Goal: Task Accomplishment & Management: Use online tool/utility

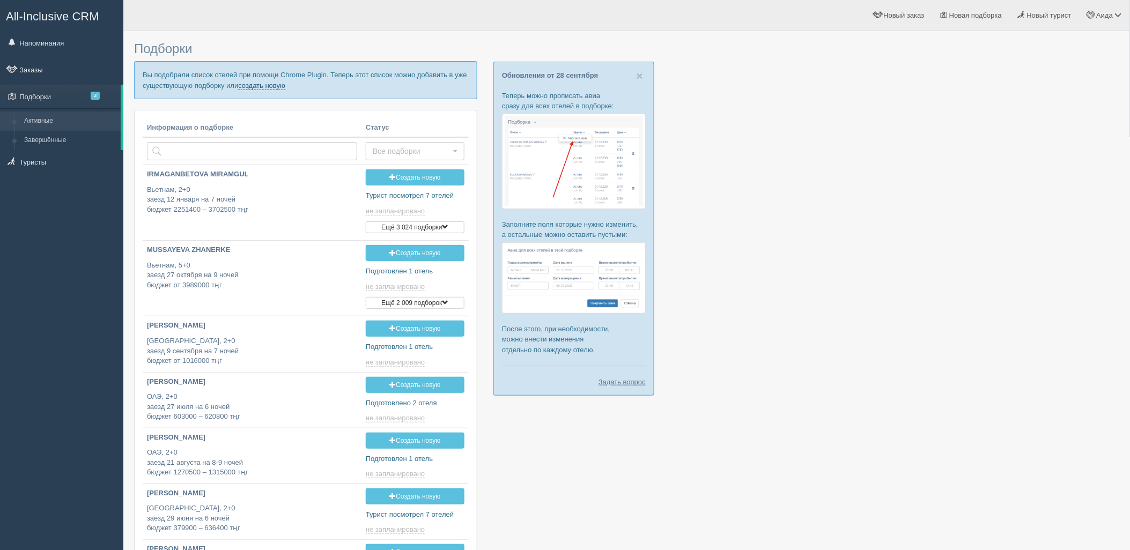
click at [265, 88] on link "создать новую" at bounding box center [261, 85] width 47 height 9
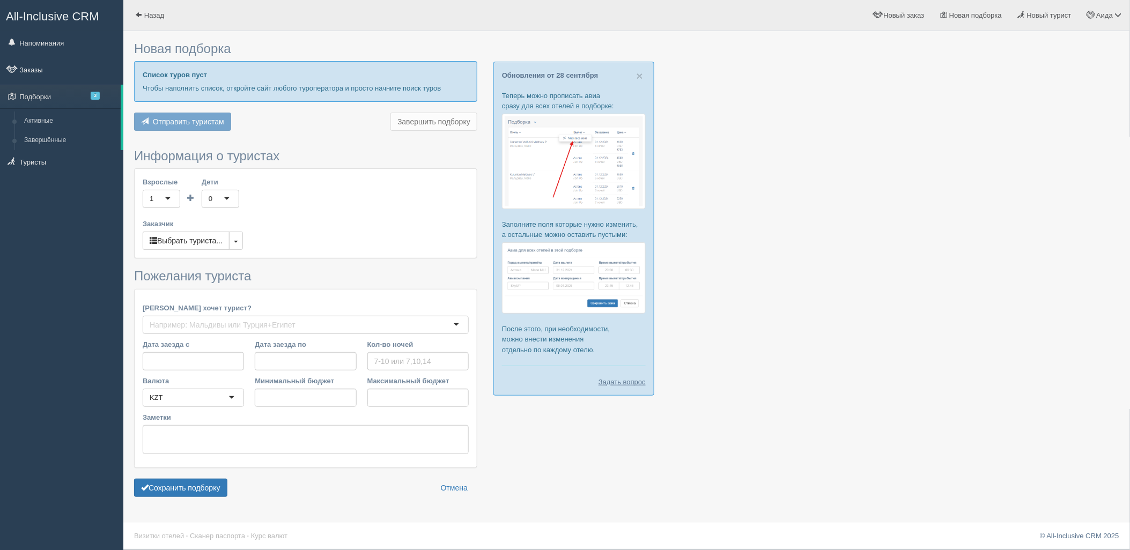
type input "5"
type input "4306200"
type input "5424400"
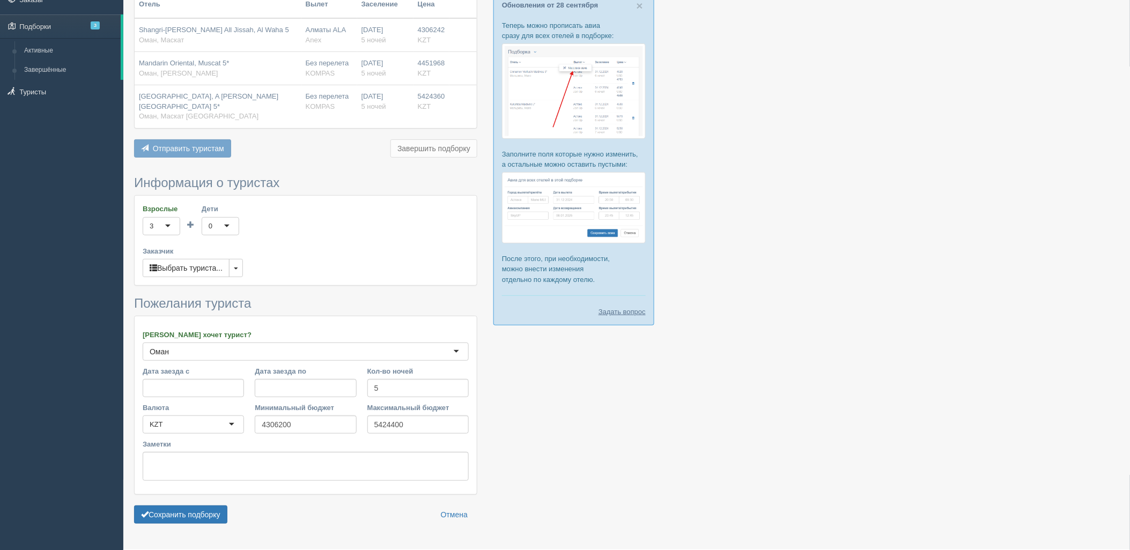
scroll to position [88, 0]
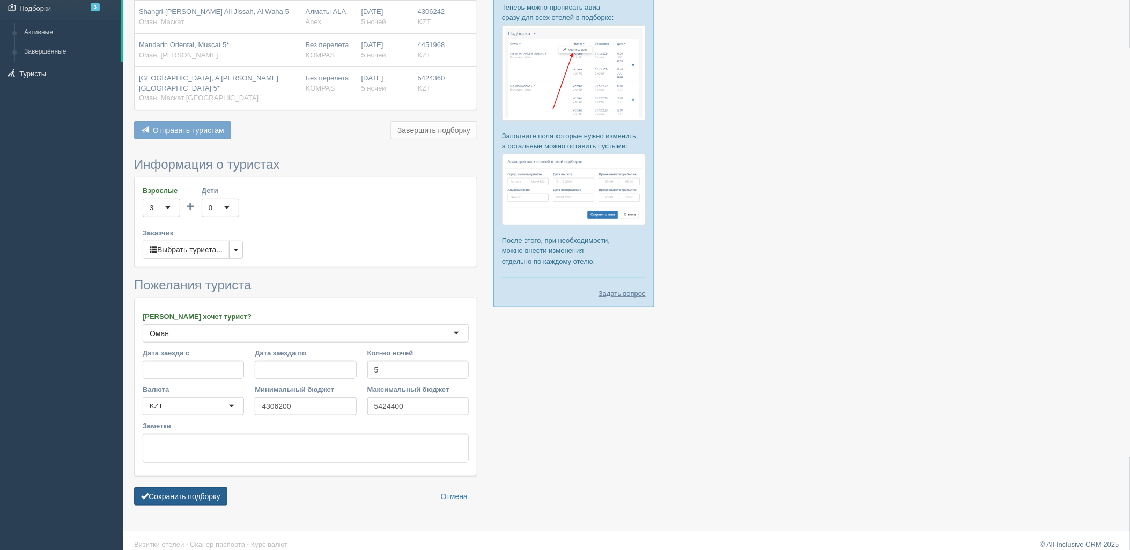
click at [213, 487] on button "Сохранить подборку" at bounding box center [180, 496] width 93 height 18
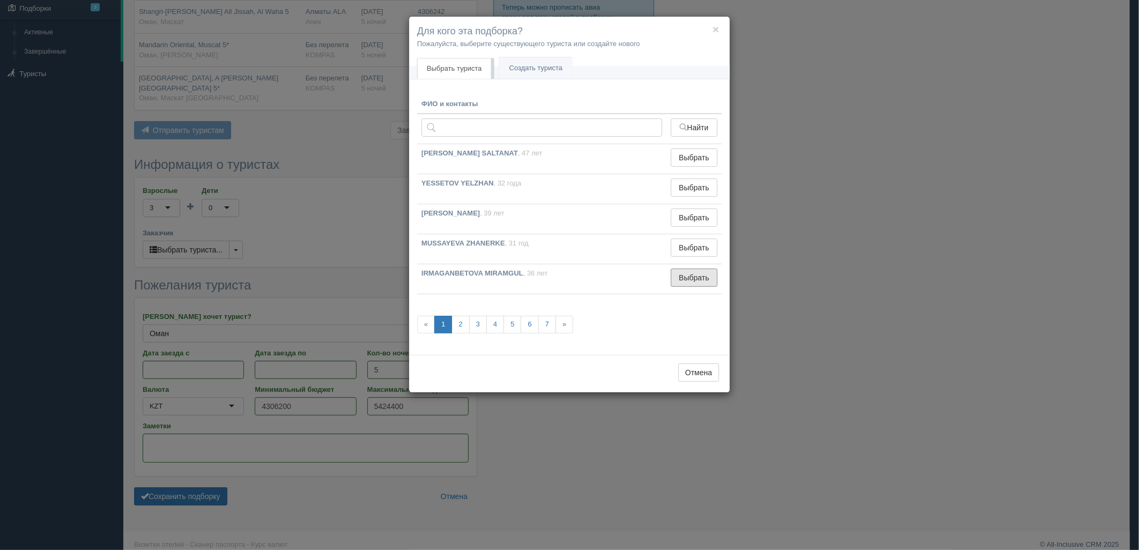
drag, startPoint x: 679, startPoint y: 276, endPoint x: 547, endPoint y: 340, distance: 146.0
click at [679, 276] on button "Выбрать" at bounding box center [694, 278] width 47 height 18
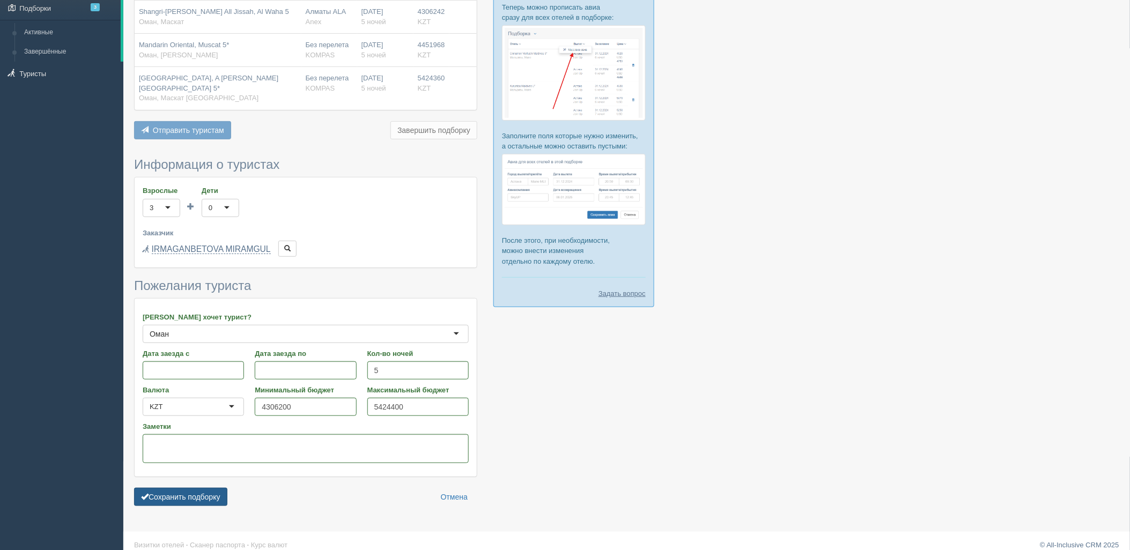
drag, startPoint x: 179, startPoint y: 479, endPoint x: 208, endPoint y: 481, distance: 29.0
click at [180, 488] on button "Сохранить подборку" at bounding box center [180, 497] width 93 height 18
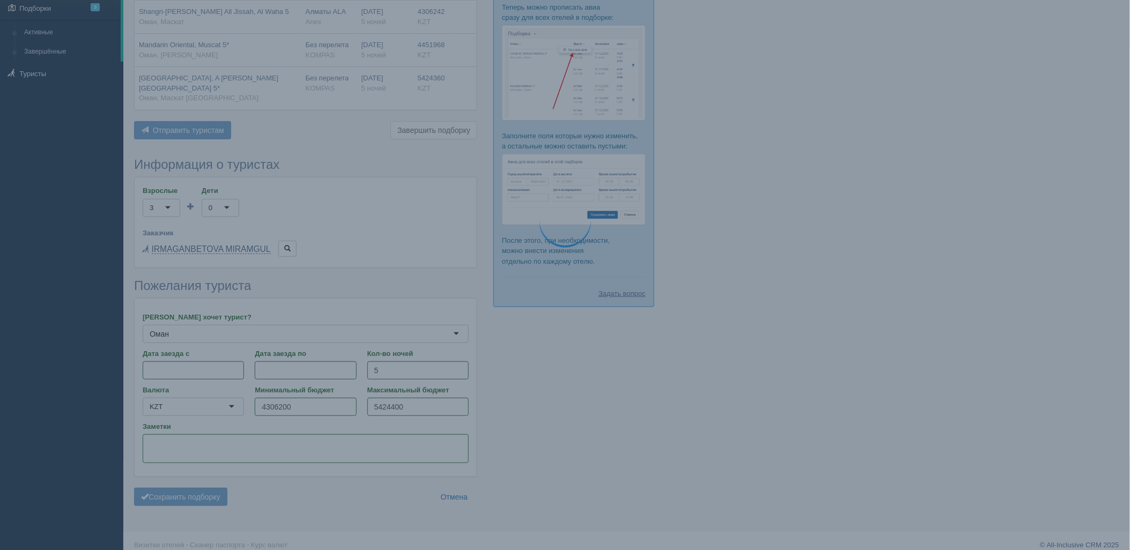
scroll to position [29, 0]
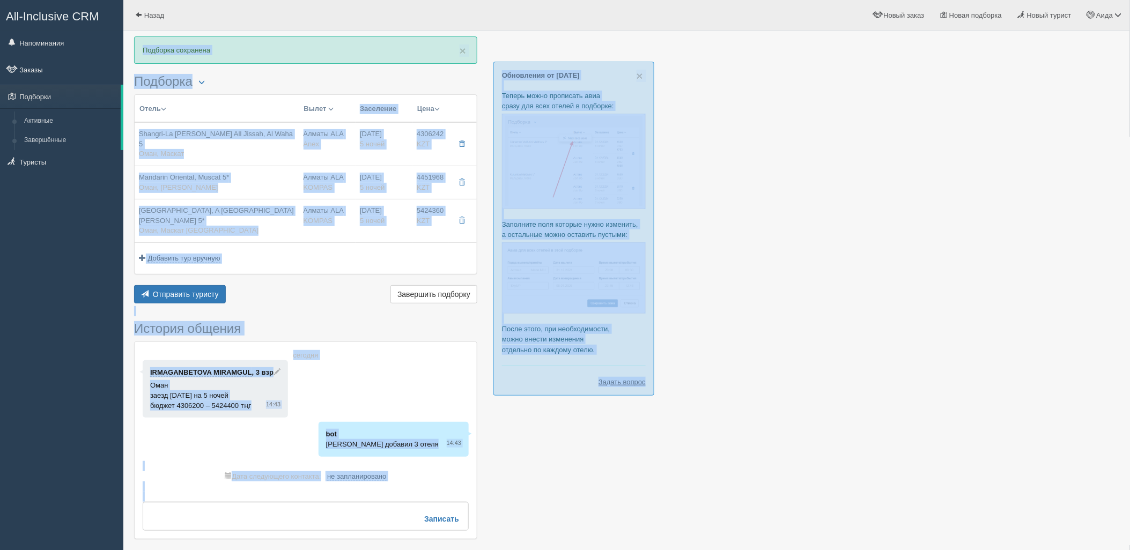
click at [907, 236] on div at bounding box center [626, 293] width 985 height 514
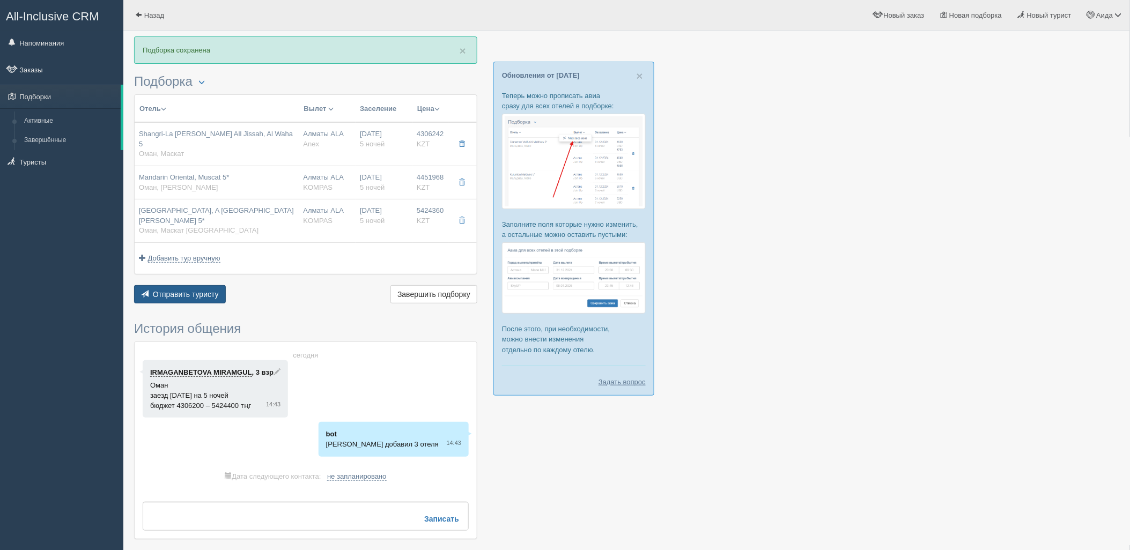
click at [179, 290] on span "Отправить туристу" at bounding box center [186, 294] width 66 height 9
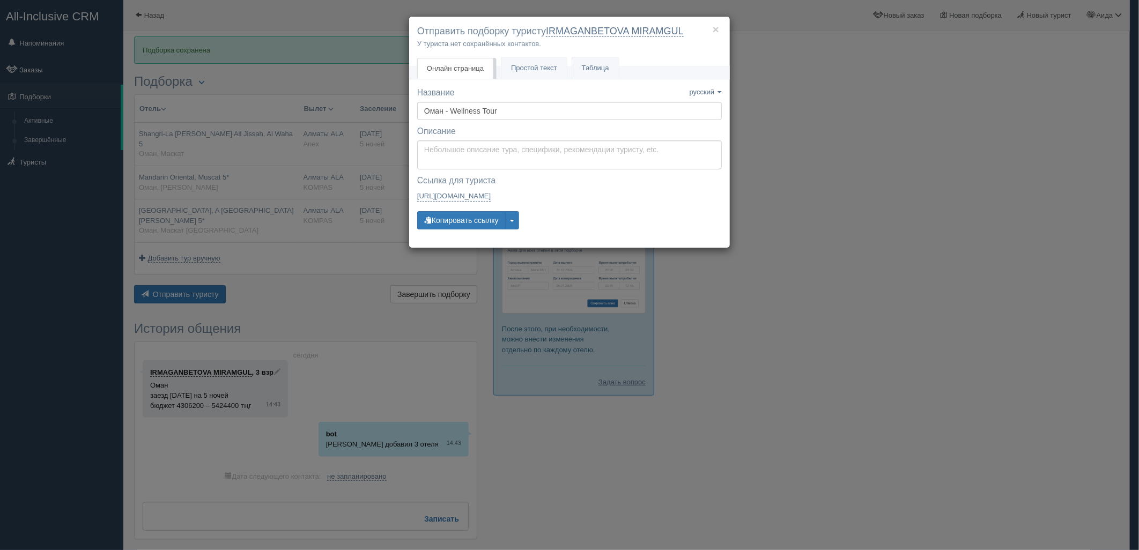
click at [553, 54] on div "× Отправить подборку туристу IRMAGANBETOVA MIRAMGUL У туриста нет сохранённых к…" at bounding box center [569, 42] width 321 height 50
click at [554, 62] on link "Простой текст Текст" at bounding box center [533, 68] width 65 height 22
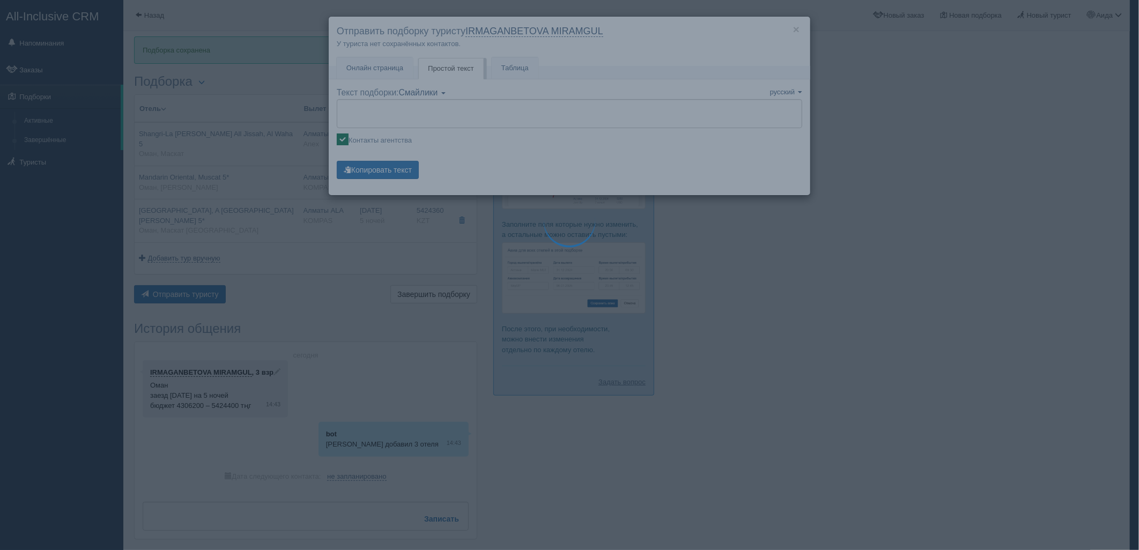
type textarea "🌞 Loremi dolo! Sitametcon Adi elitseddoei temporinc utlabore: 🌎 Etdo, Magnaa 🏩 …"
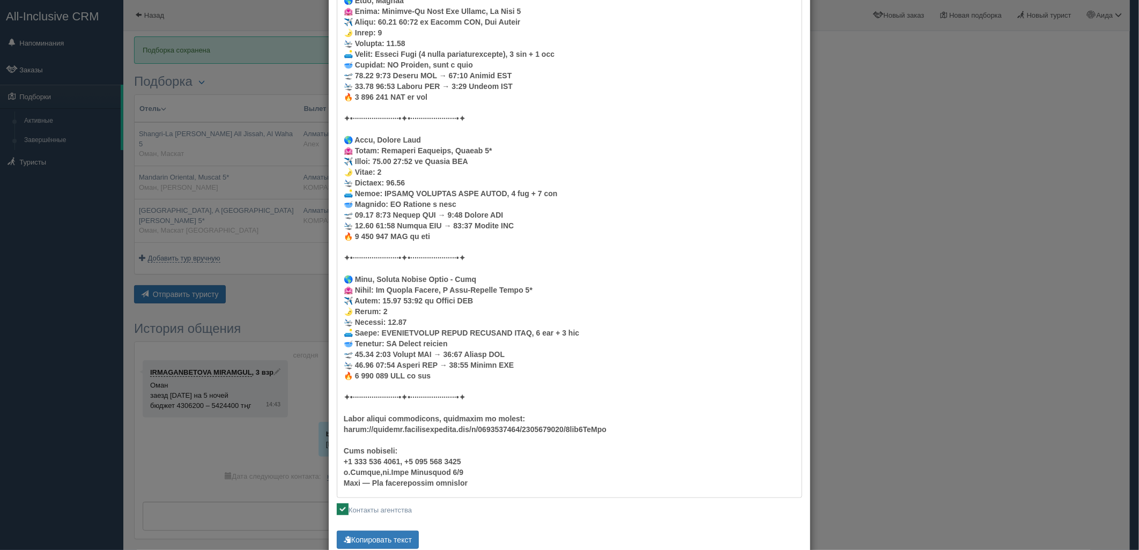
scroll to position [158, 0]
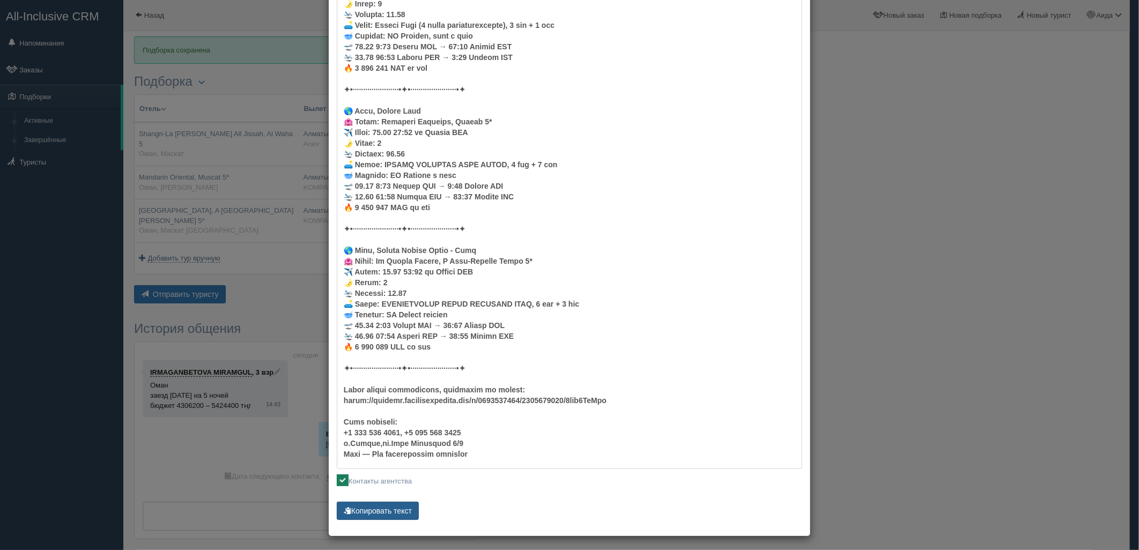
click at [399, 507] on button "Копировать текст" at bounding box center [378, 511] width 82 height 18
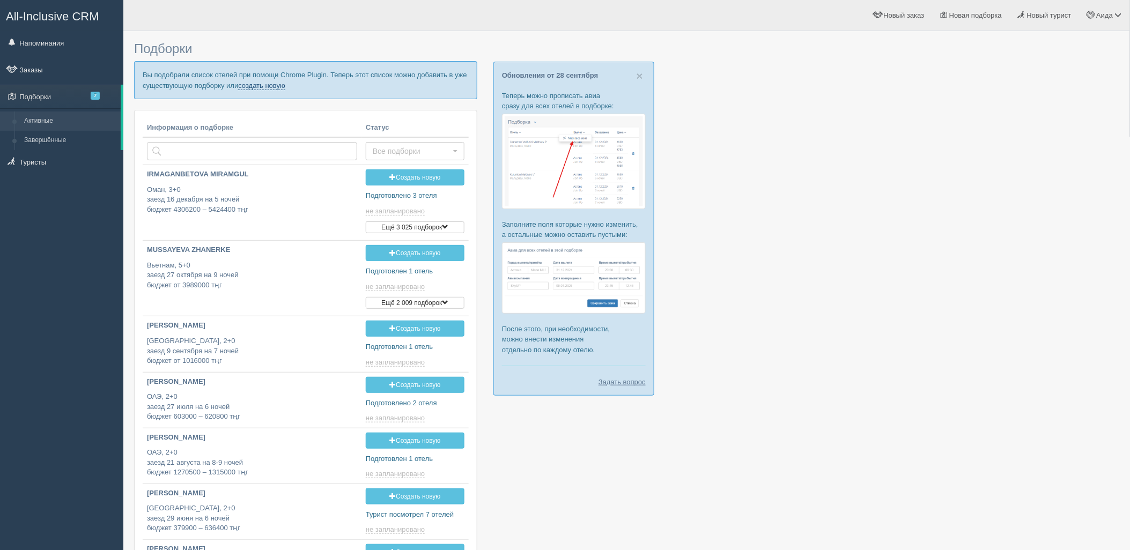
click at [272, 86] on link "создать новую" at bounding box center [261, 85] width 47 height 9
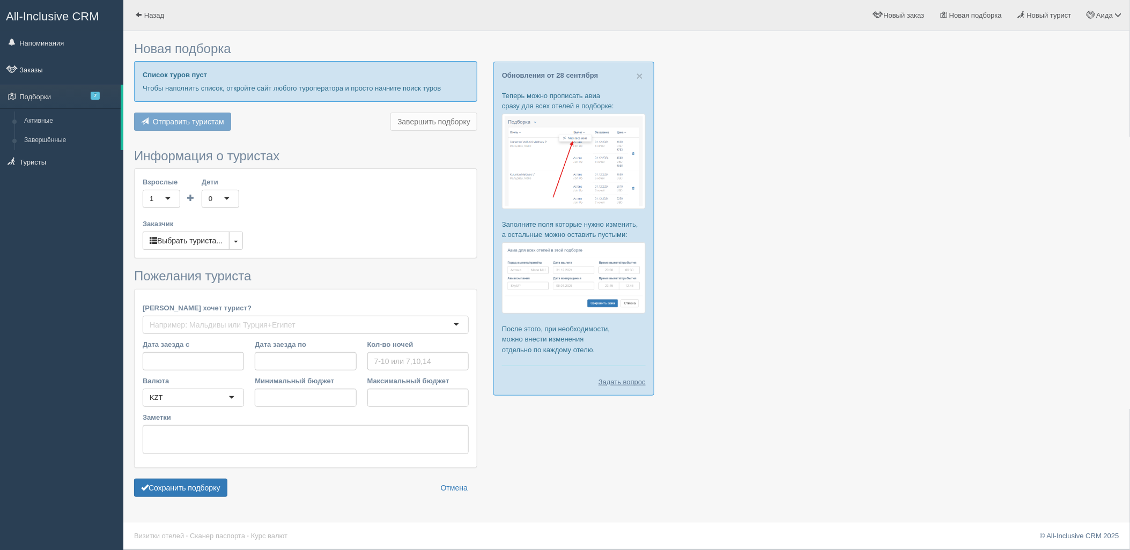
type input "7"
type input "1861600"
type input "2394200"
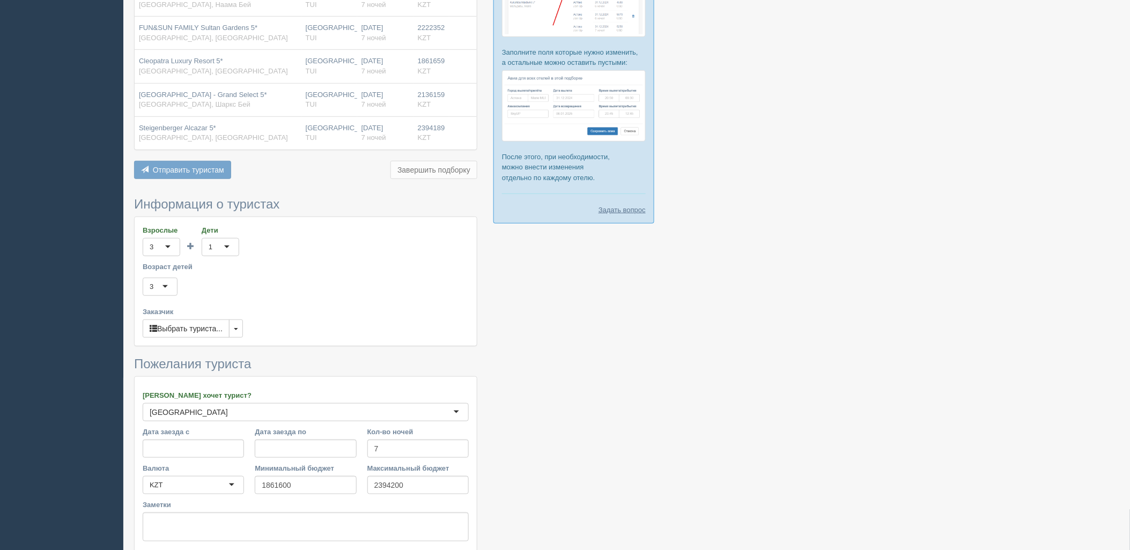
scroll to position [261, 0]
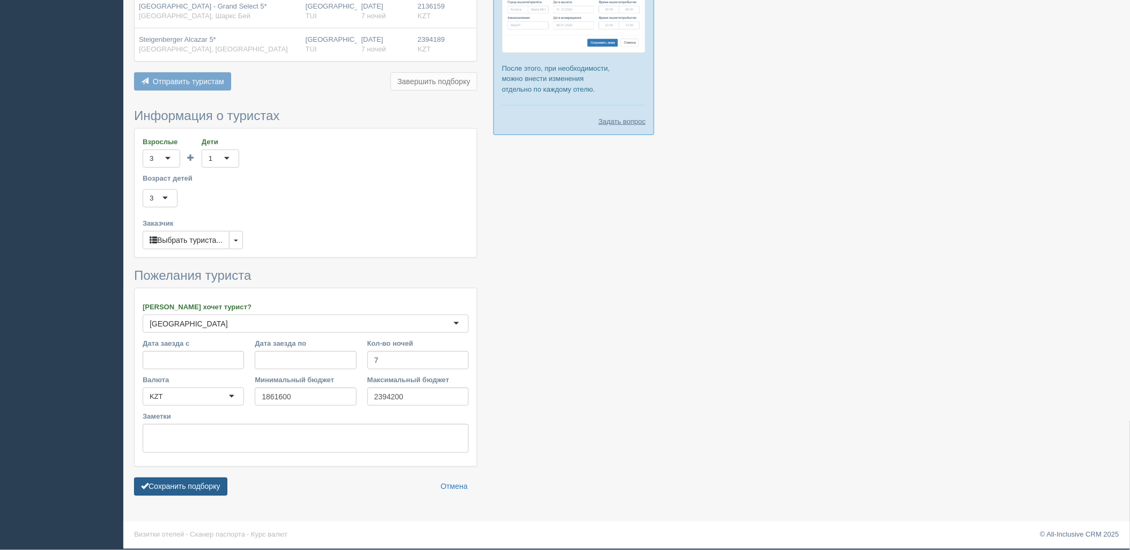
click at [210, 492] on button "Сохранить подборку" at bounding box center [180, 487] width 93 height 18
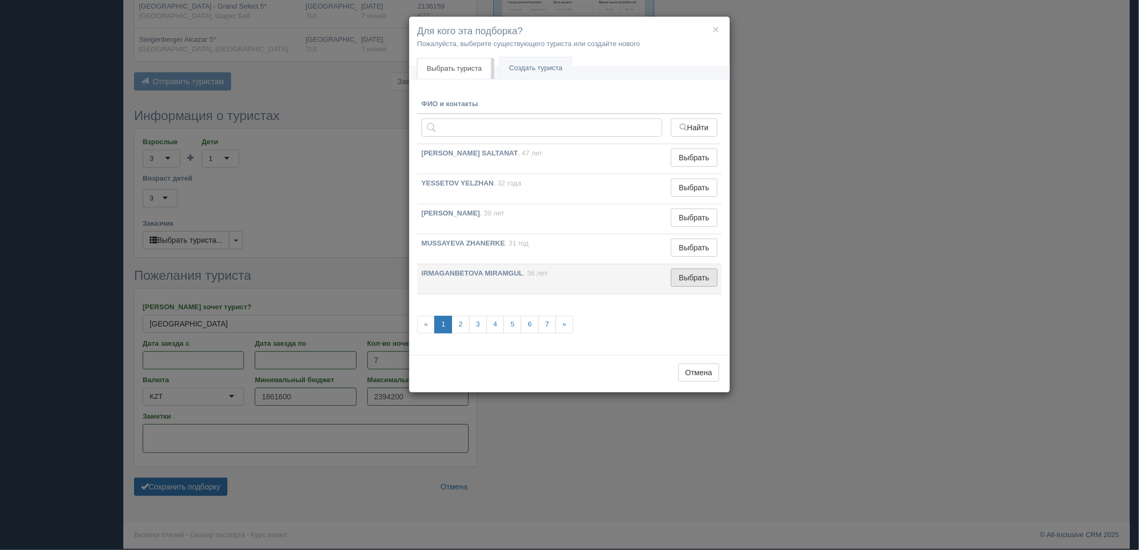
click at [686, 275] on button "Выбрать" at bounding box center [694, 278] width 47 height 18
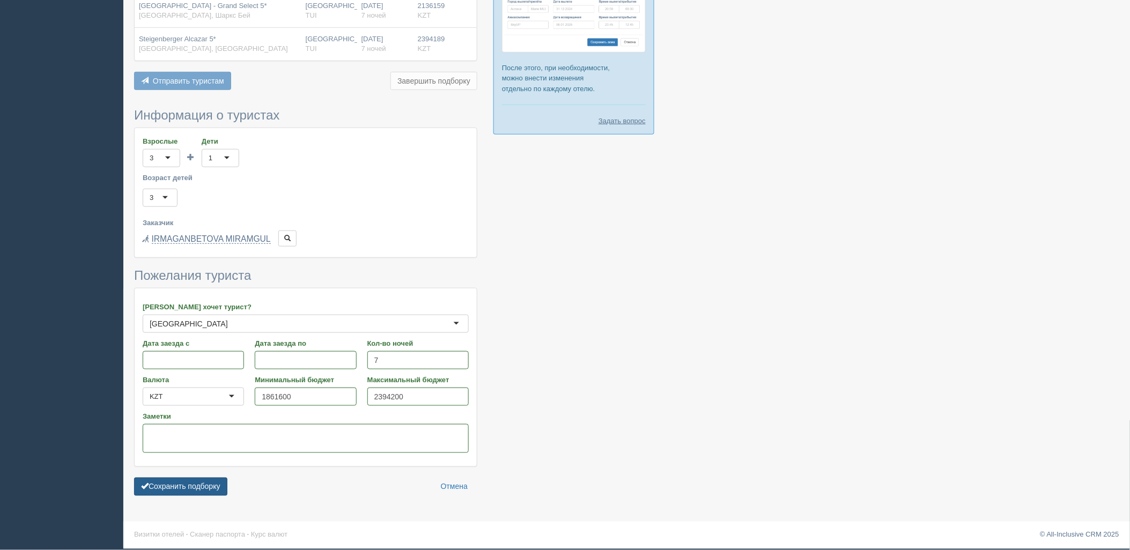
drag, startPoint x: 195, startPoint y: 479, endPoint x: 381, endPoint y: 454, distance: 187.2
click at [195, 480] on button "Сохранить подборку" at bounding box center [180, 487] width 93 height 18
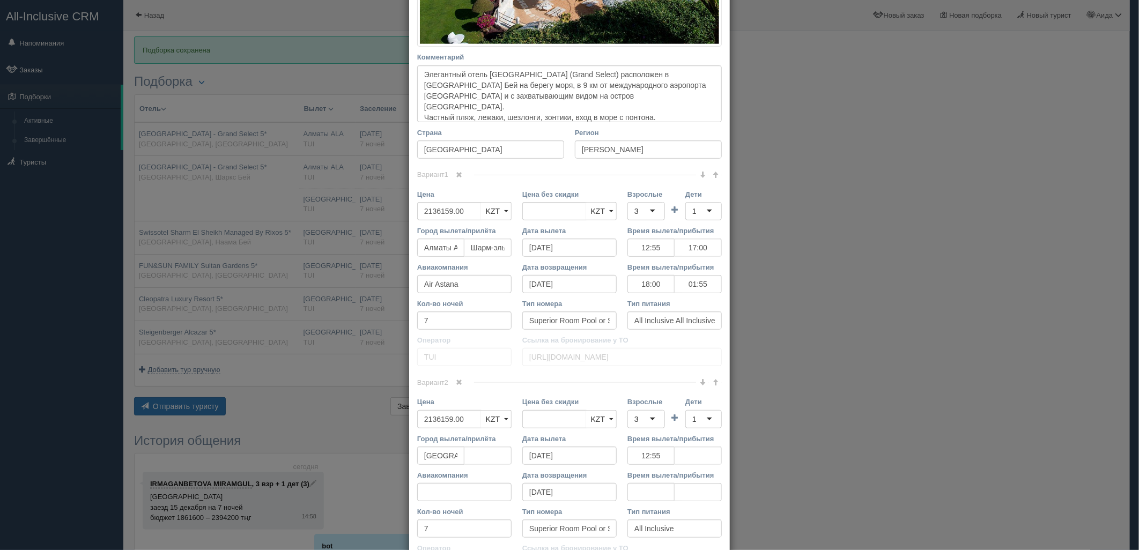
scroll to position [322, 0]
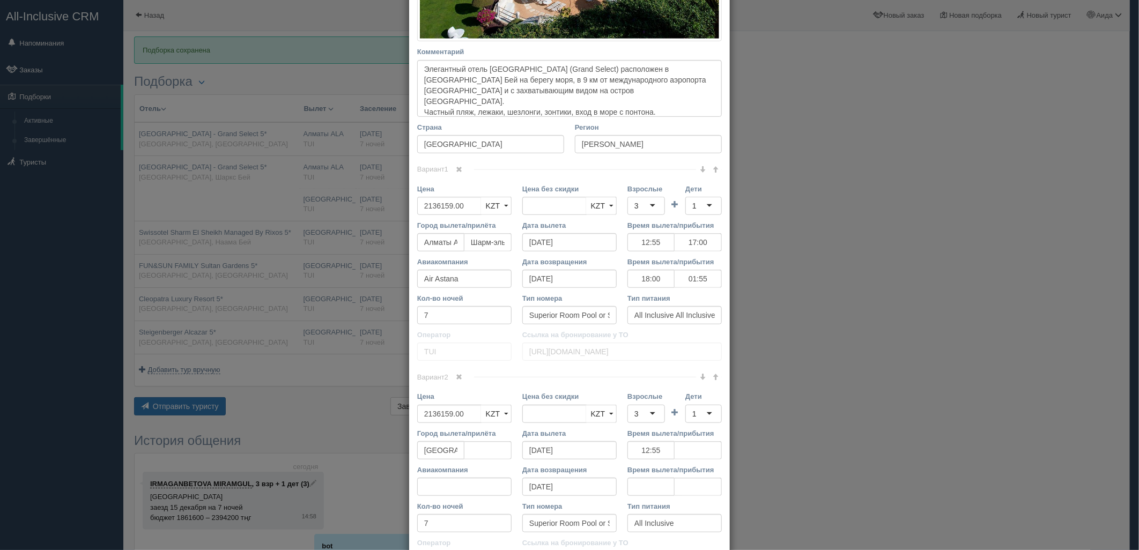
click at [456, 376] on span at bounding box center [459, 377] width 6 height 6
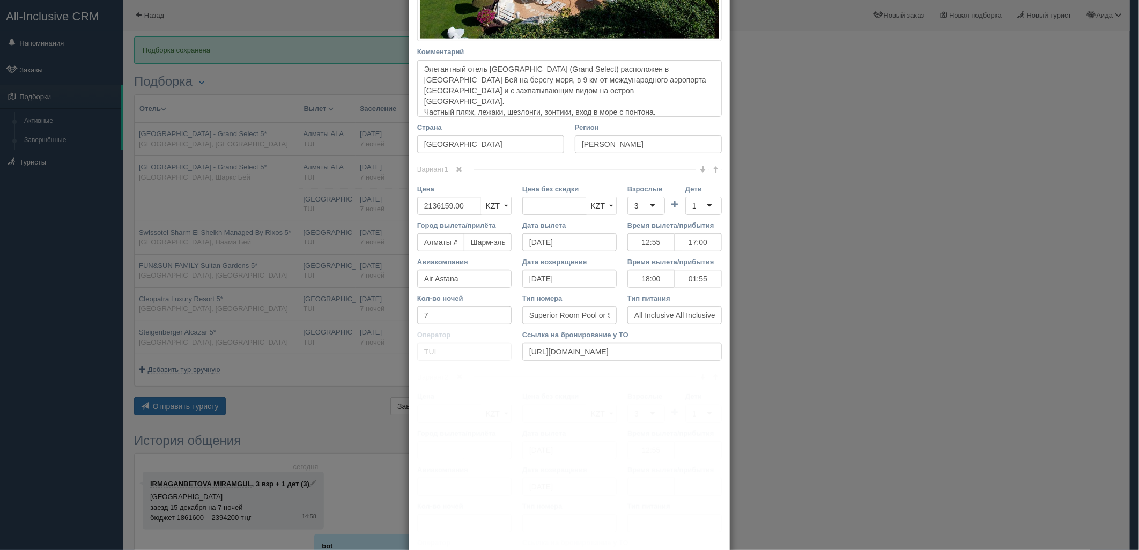
scroll to position [221, 0]
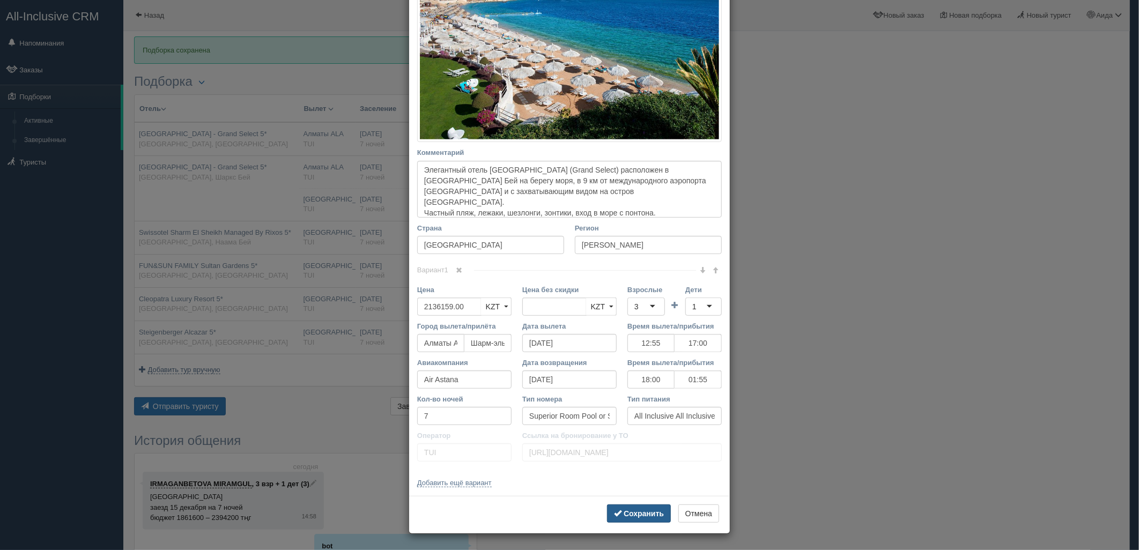
click at [635, 508] on button "Сохранить" at bounding box center [639, 514] width 64 height 18
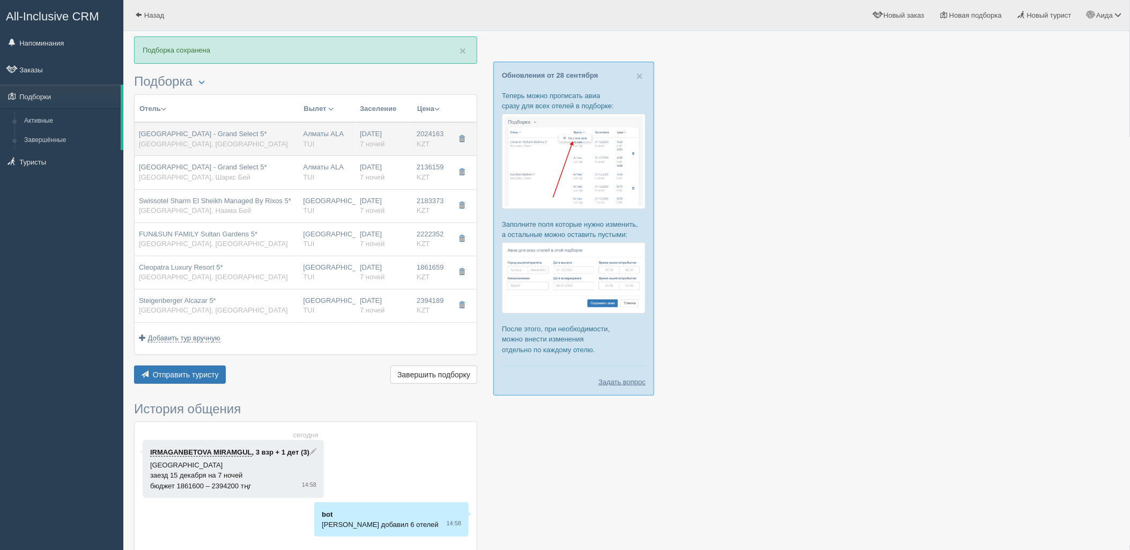
click at [378, 140] on span "7 ночей" at bounding box center [372, 144] width 25 height 8
type input "Sunrise Diamond Beach Resort - Grand Select 5*"
type input "https://tophotels.ru/hotel/al29940"
type textarea "Отель расположен на берегу моря в районе Шарм-эль-Шейха, в 4 км от центра город…"
type input "Хадаба"
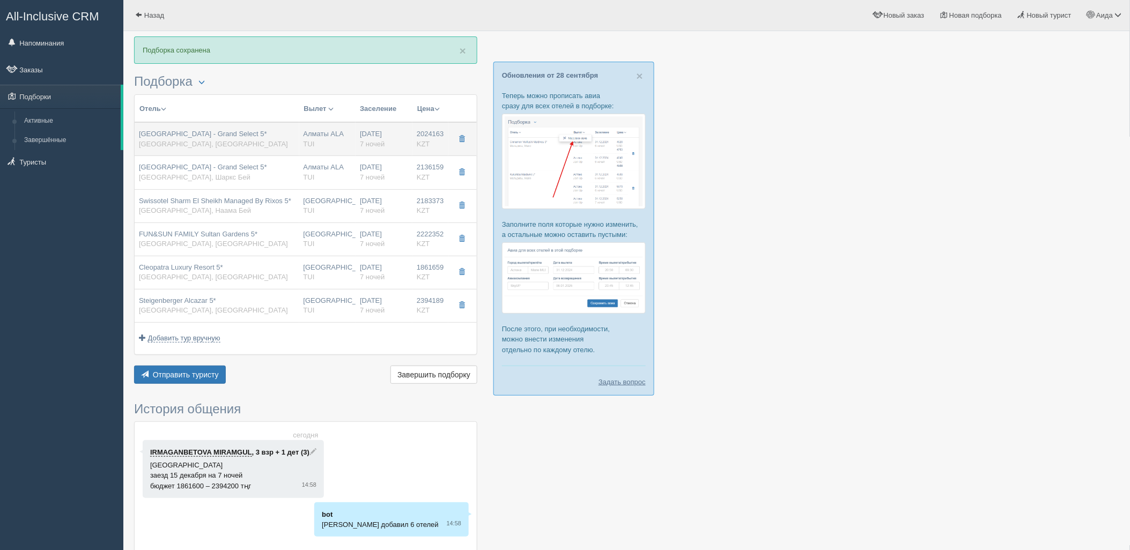
type input "2024163.00"
type input "12:55"
type input "17:00"
type input "18:00"
type input "01:55"
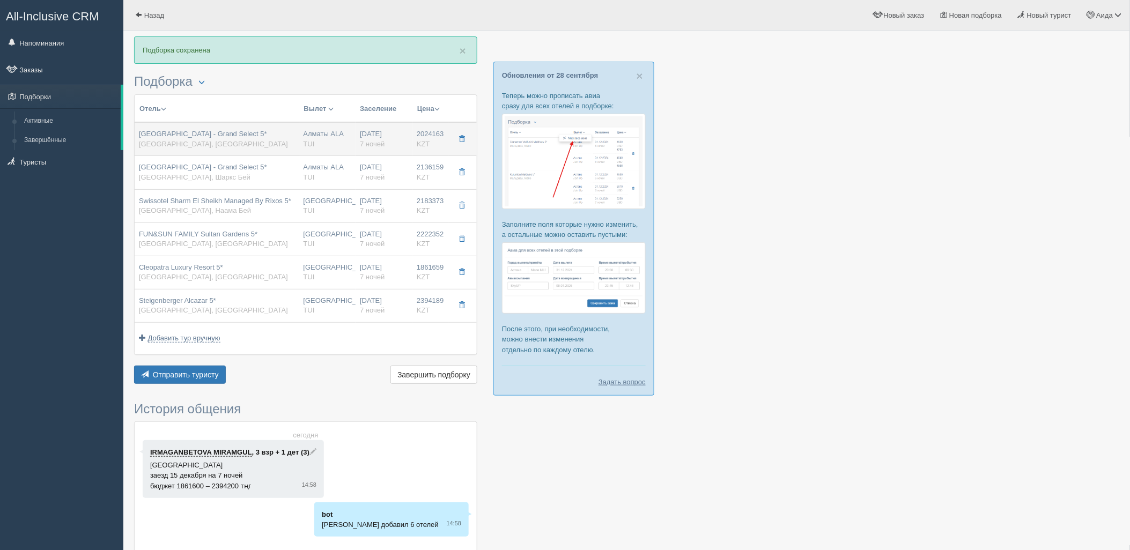
type input "SUPERIOR GARDEN"
type input "https://newb2b.fstravel.com/hotel/754950"
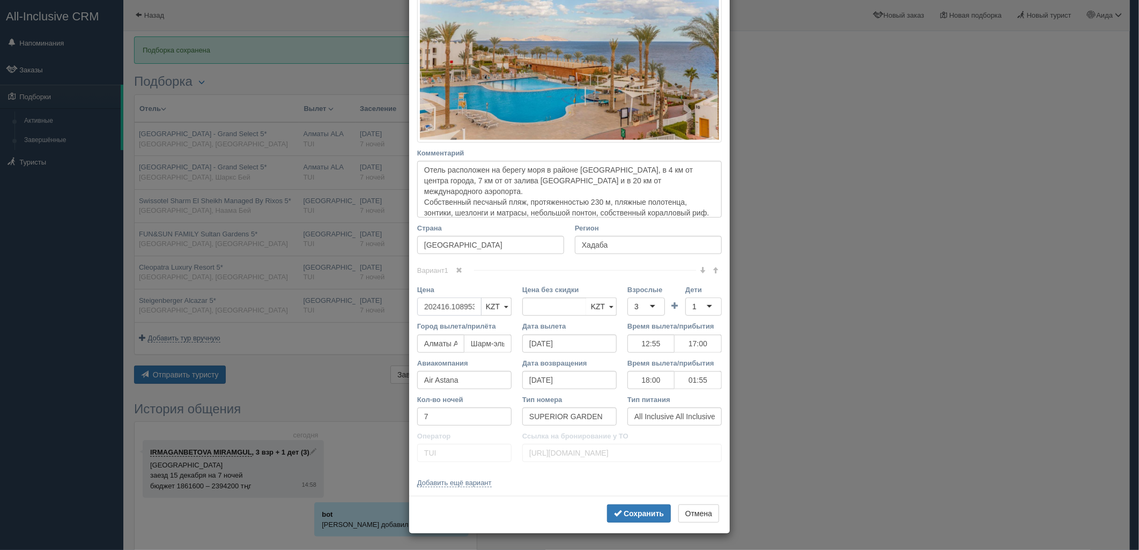
scroll to position [0, 0]
drag, startPoint x: 468, startPoint y: 306, endPoint x: 410, endPoint y: 309, distance: 57.5
click at [412, 309] on div "Цена 202416.1089532300 KZT USD EUR KZT KZT USD EUR" at bounding box center [464, 303] width 105 height 36
type input "32300"
type input "202416.1089532300"
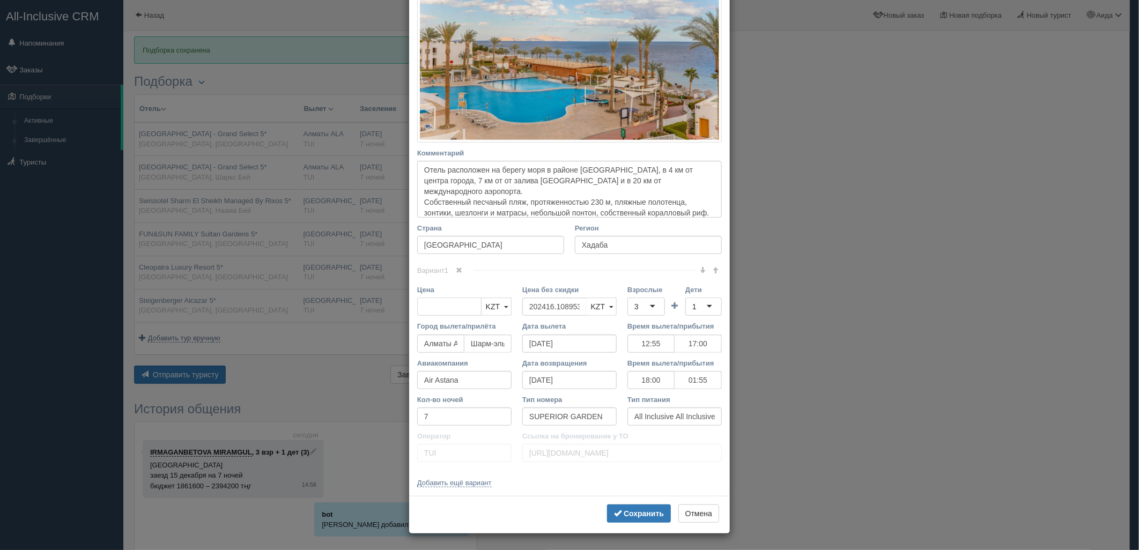
drag, startPoint x: 450, startPoint y: 309, endPoint x: 398, endPoint y: 315, distance: 52.4
click at [398, 315] on div "× Редактировать тур Название отеля Sunrise Diamond Beach Resort - Grand Select …" at bounding box center [569, 275] width 1139 height 550
type input "2003921"
click at [636, 519] on button "Сохранить" at bounding box center [639, 514] width 64 height 18
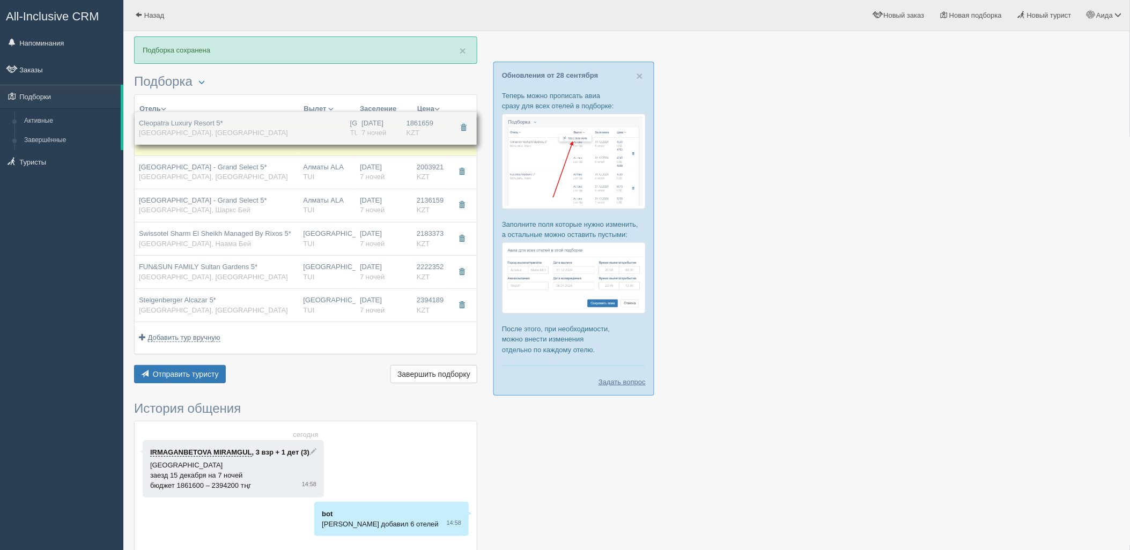
drag, startPoint x: 398, startPoint y: 272, endPoint x: 403, endPoint y: 118, distance: 153.4
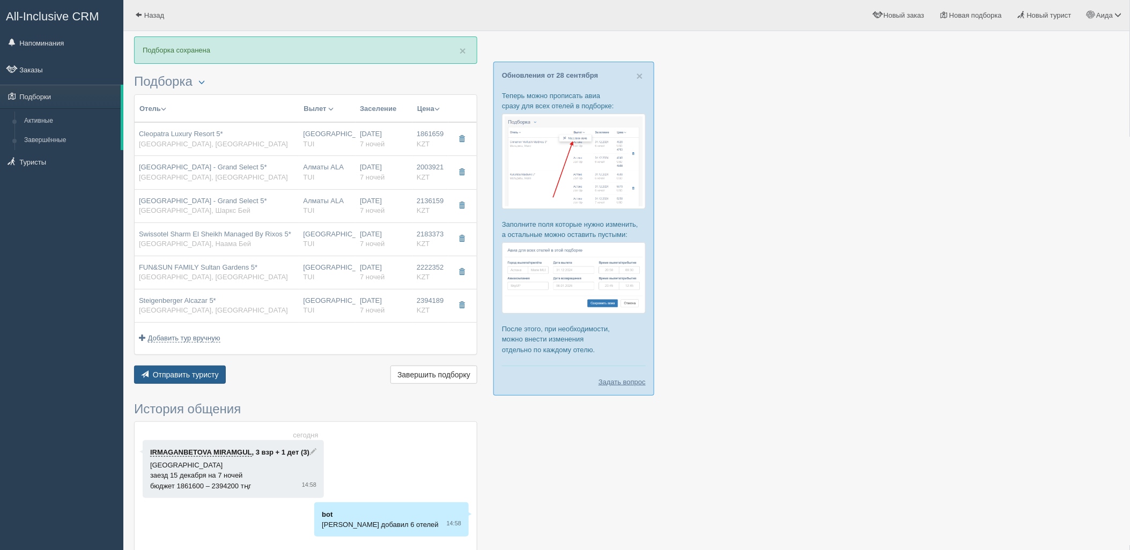
click at [205, 369] on button "Отправить туристу Отправить" at bounding box center [180, 375] width 92 height 18
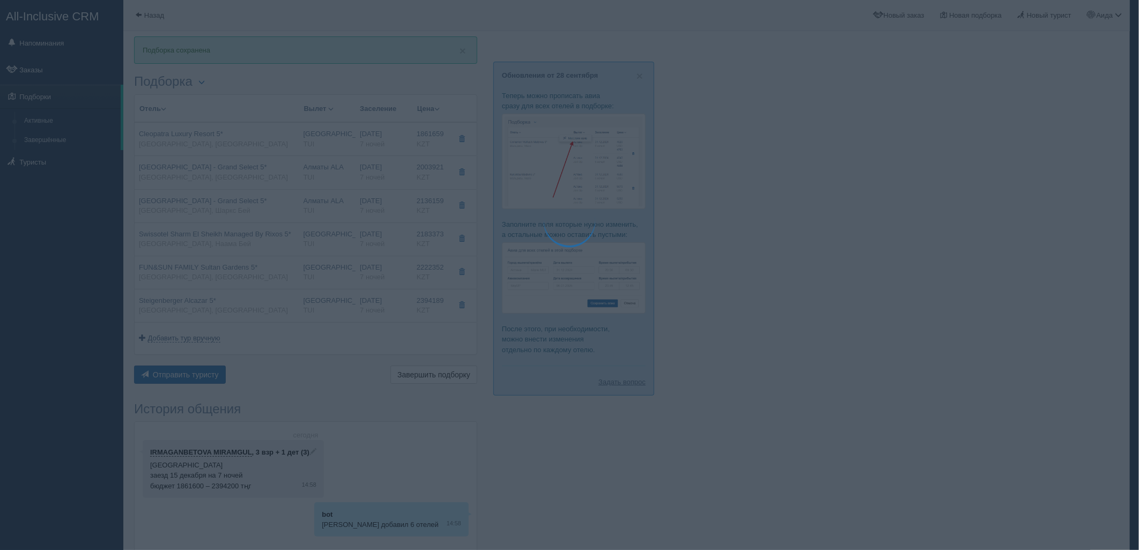
type textarea "🌞 Добрый день! Предлагаем Вам рассмотреть следующие варианты: 🌎 Египет, Шарм-эл…"
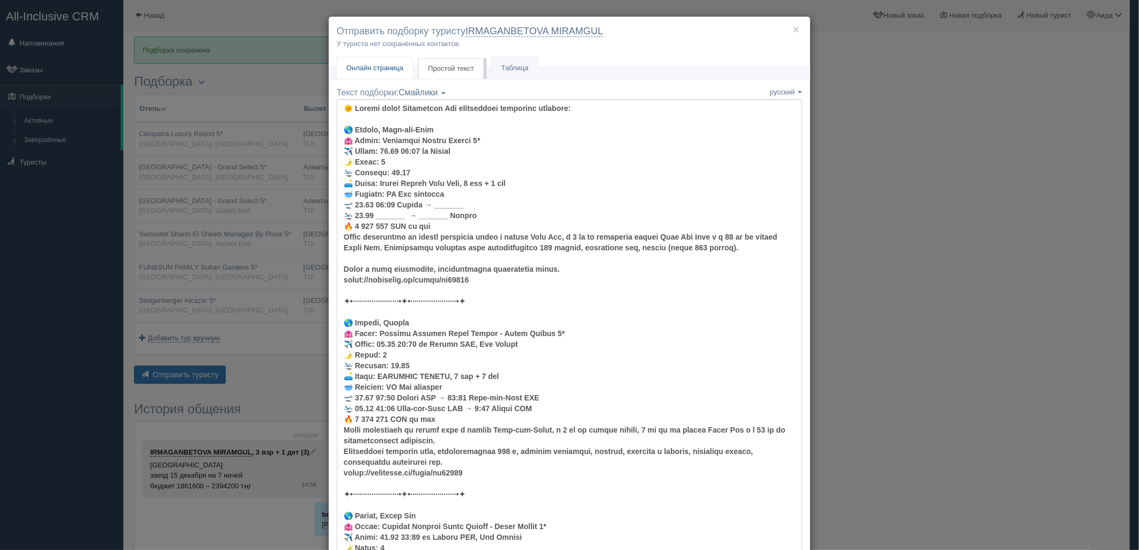
click at [392, 72] on link "Онлайн страница Онлайн" at bounding box center [375, 68] width 76 height 22
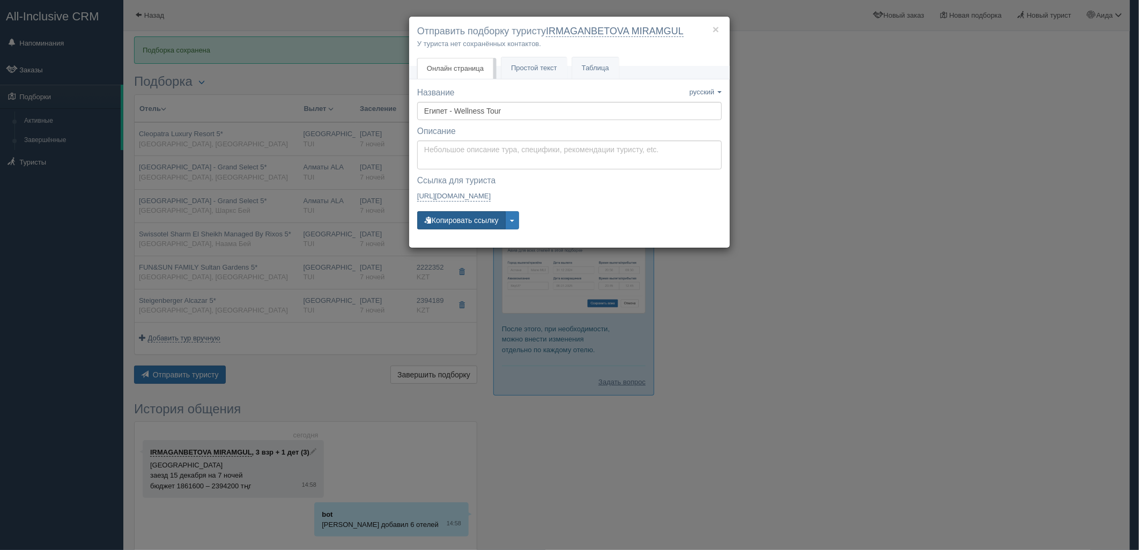
click at [456, 224] on button "Копировать ссылку" at bounding box center [461, 220] width 88 height 18
